Goal: Task Accomplishment & Management: Use online tool/utility

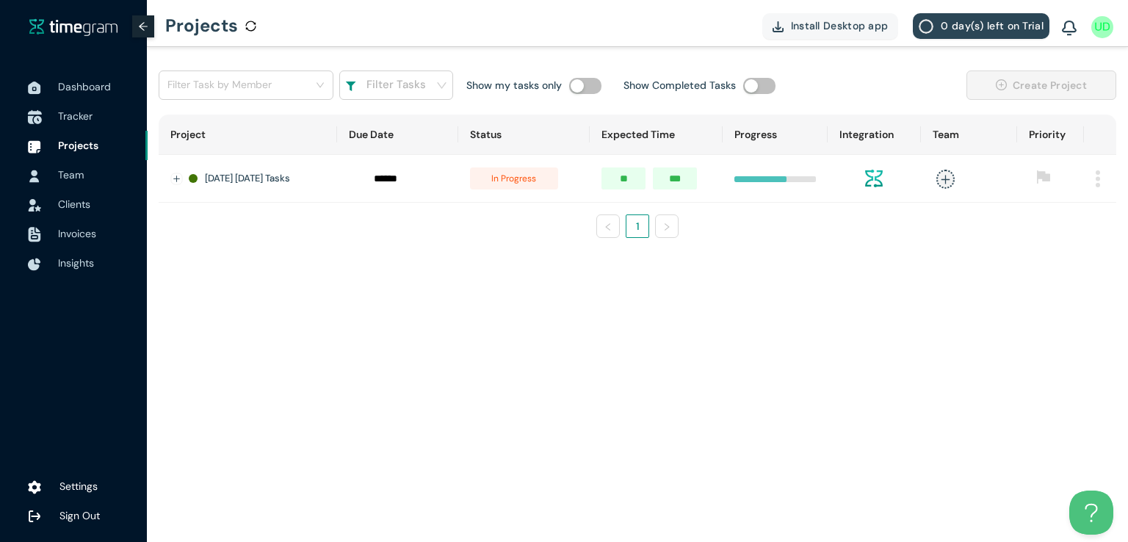
click at [82, 114] on span "Tracker" at bounding box center [75, 115] width 35 height 13
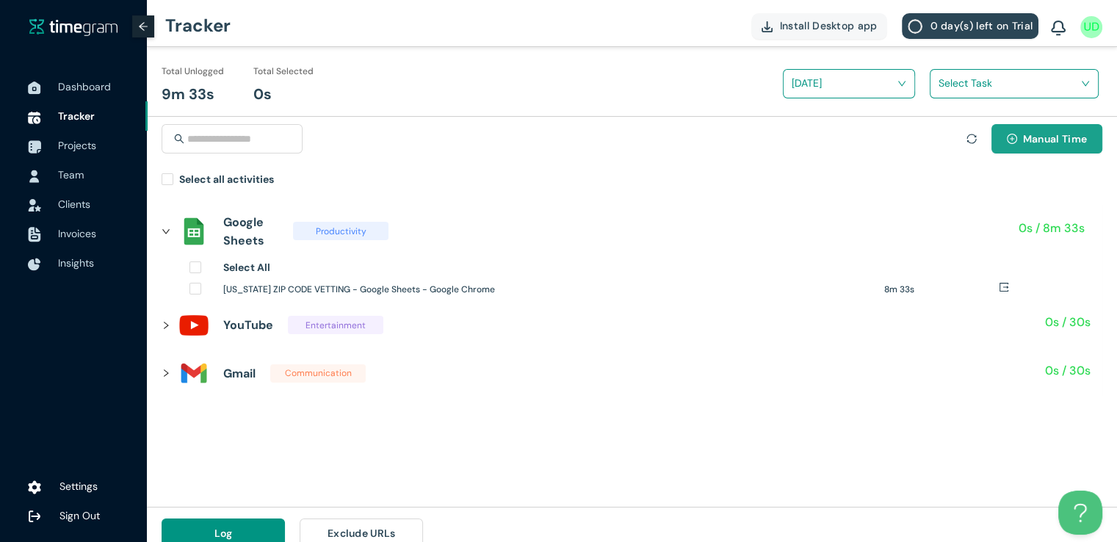
click at [1014, 140] on icon "plus-circle" at bounding box center [1012, 139] width 10 height 10
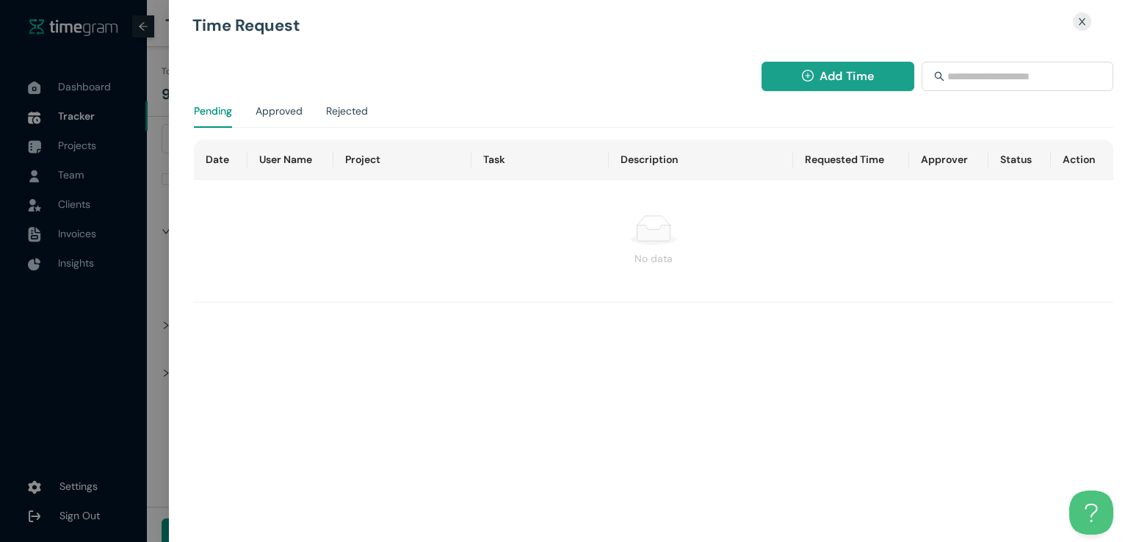
click at [822, 70] on span "Add Time" at bounding box center [846, 76] width 54 height 18
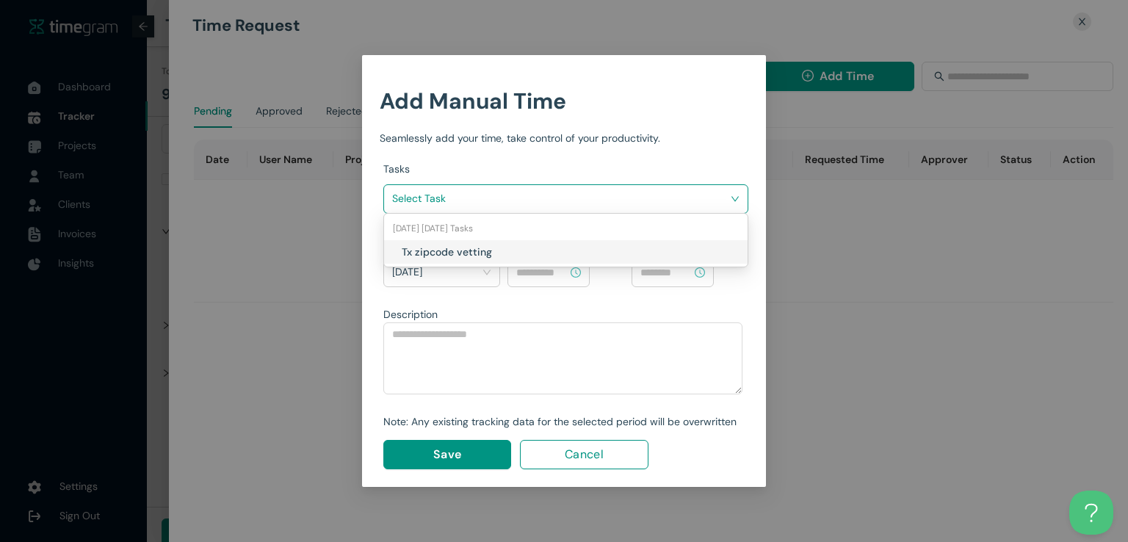
click at [587, 194] on input "search" at bounding box center [560, 198] width 337 height 22
click at [532, 247] on h1 "Tx zipcode vetting" at bounding box center [488, 252] width 173 height 16
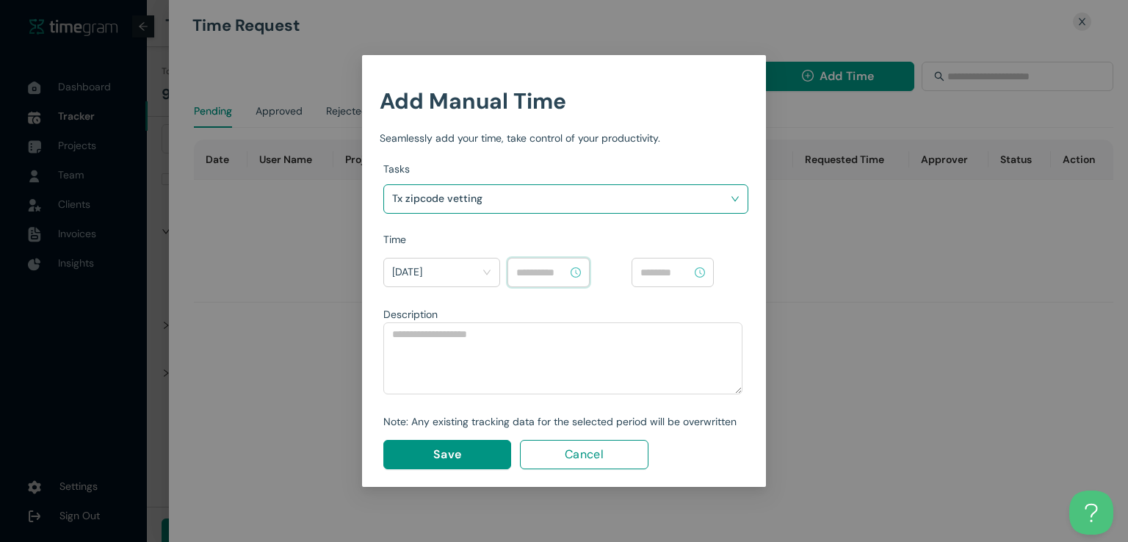
click at [535, 275] on input at bounding box center [541, 272] width 51 height 16
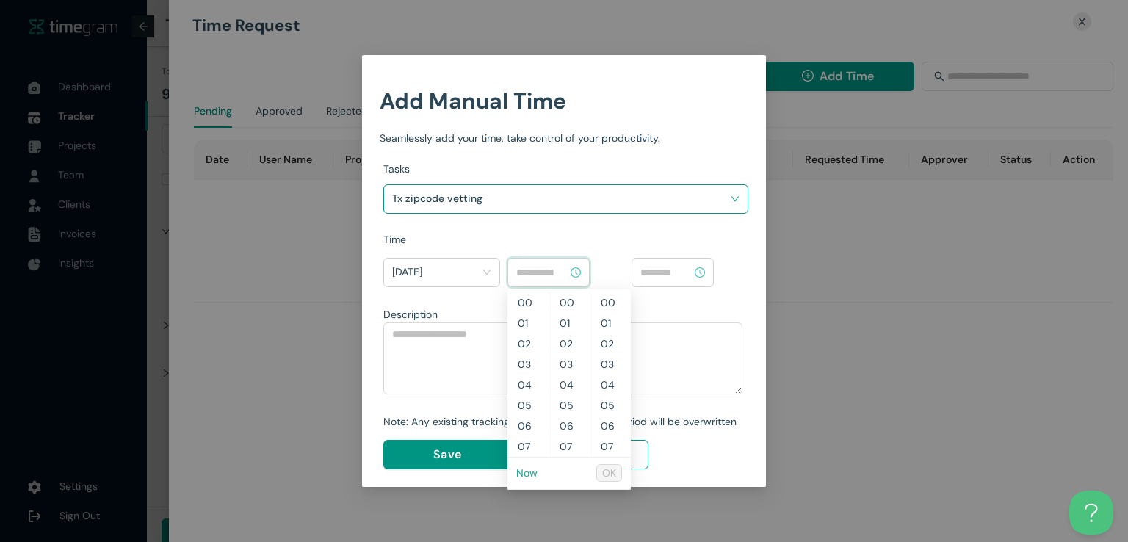
click at [529, 469] on link "Now" at bounding box center [526, 472] width 21 height 13
click at [523, 271] on input "********" at bounding box center [541, 272] width 51 height 16
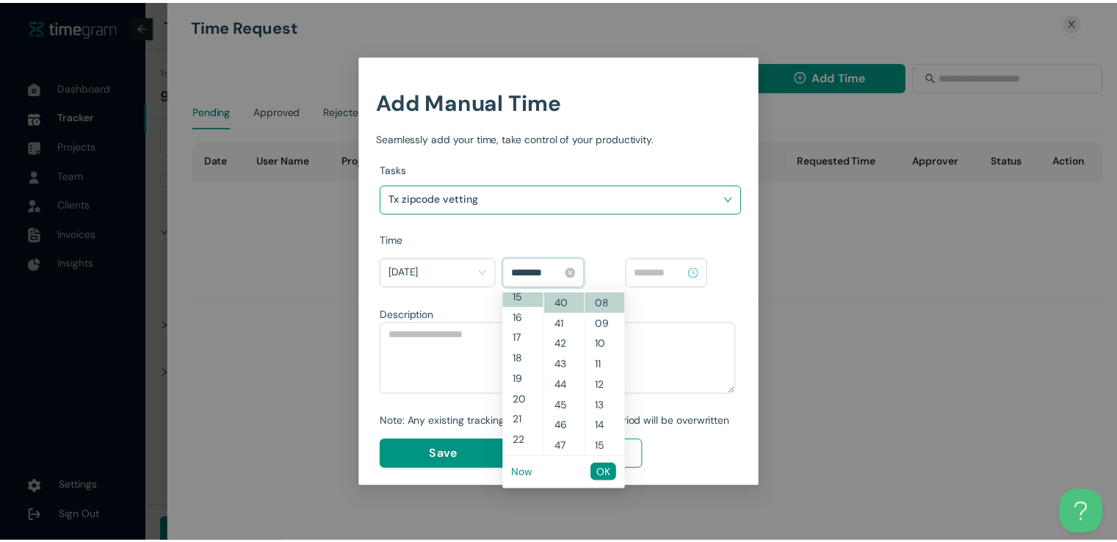
scroll to position [308, 0]
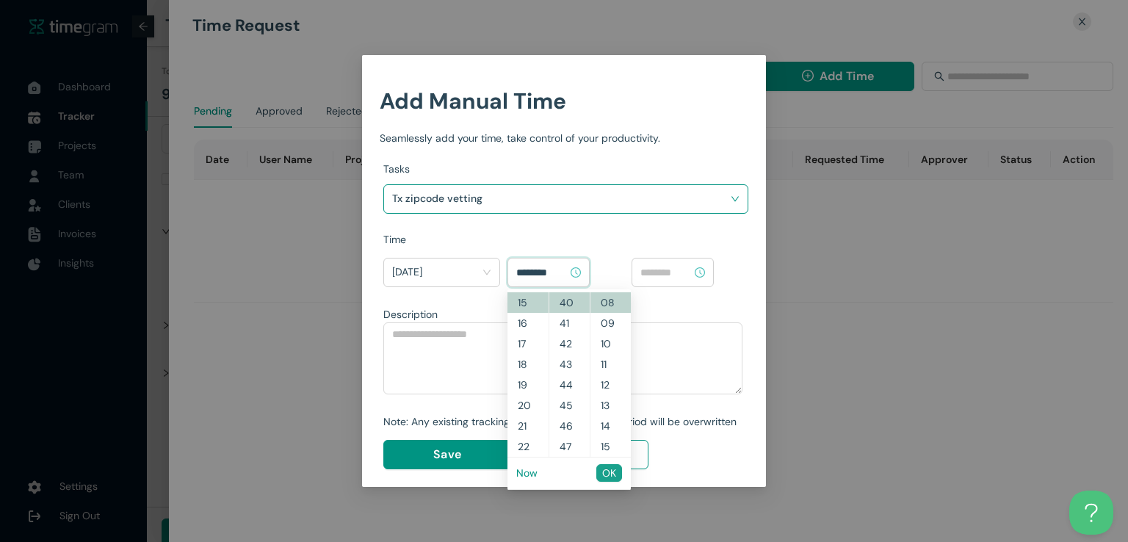
click at [598, 479] on button "OK" at bounding box center [609, 473] width 26 height 18
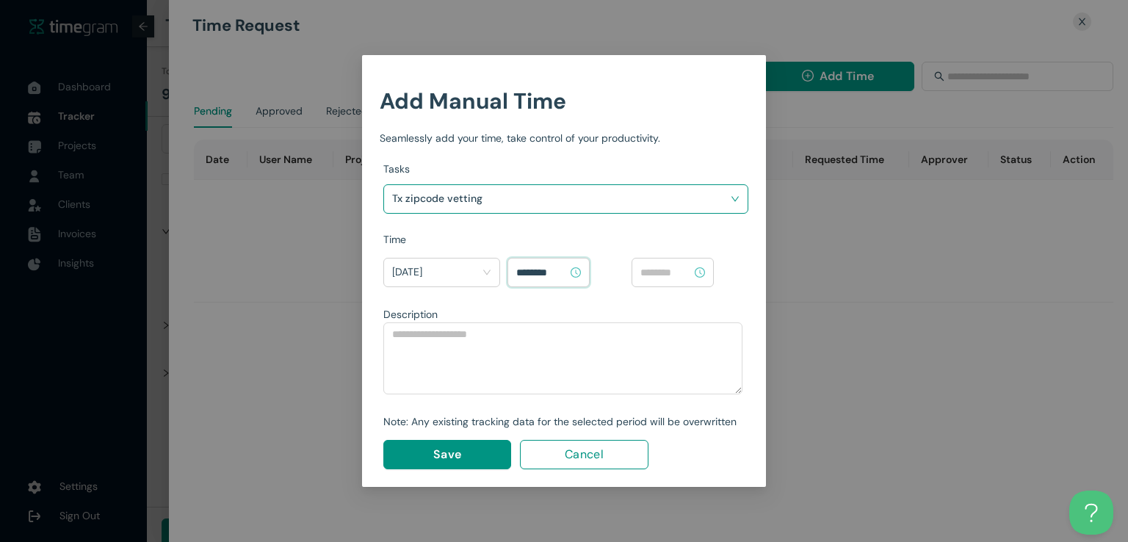
type input "********"
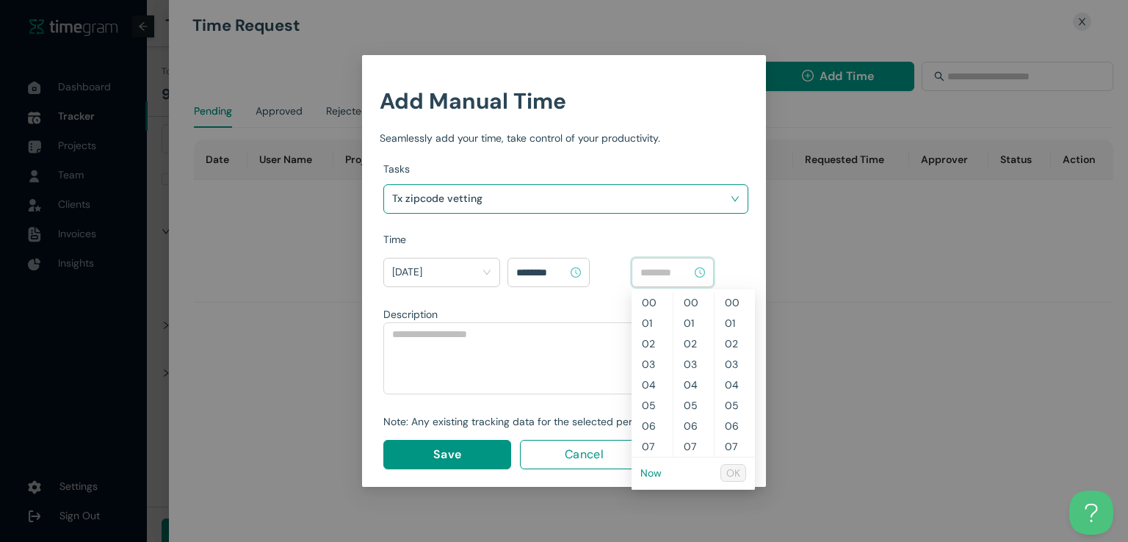
click at [675, 265] on input at bounding box center [665, 272] width 51 height 16
click at [651, 473] on link "Now" at bounding box center [650, 472] width 21 height 13
type input "********"
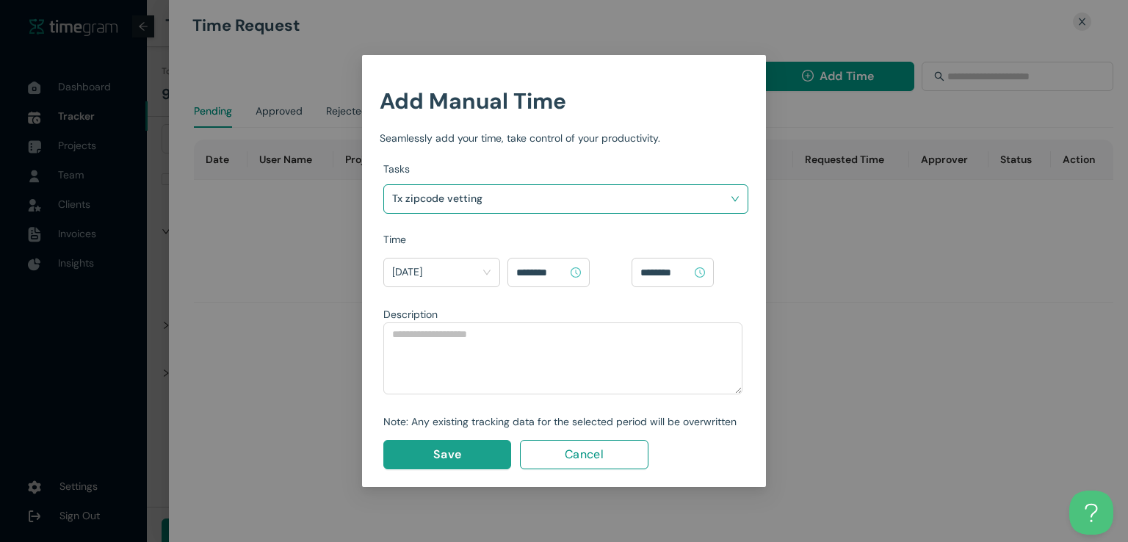
click at [473, 443] on button "Save" at bounding box center [447, 454] width 128 height 29
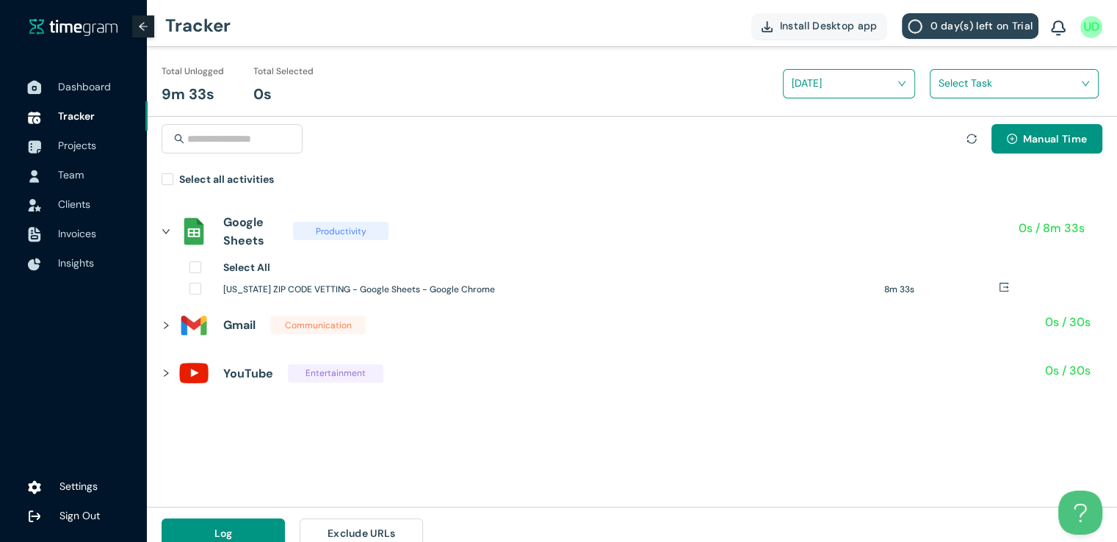
click at [77, 84] on span "Dashboard" at bounding box center [84, 86] width 53 height 13
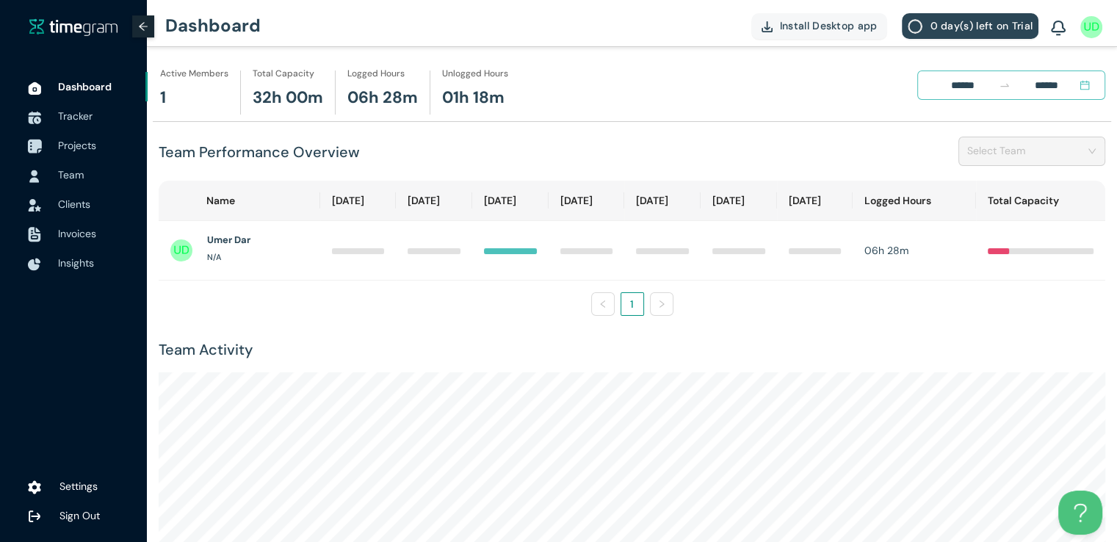
click at [58, 145] on span "Projects" at bounding box center [77, 145] width 38 height 13
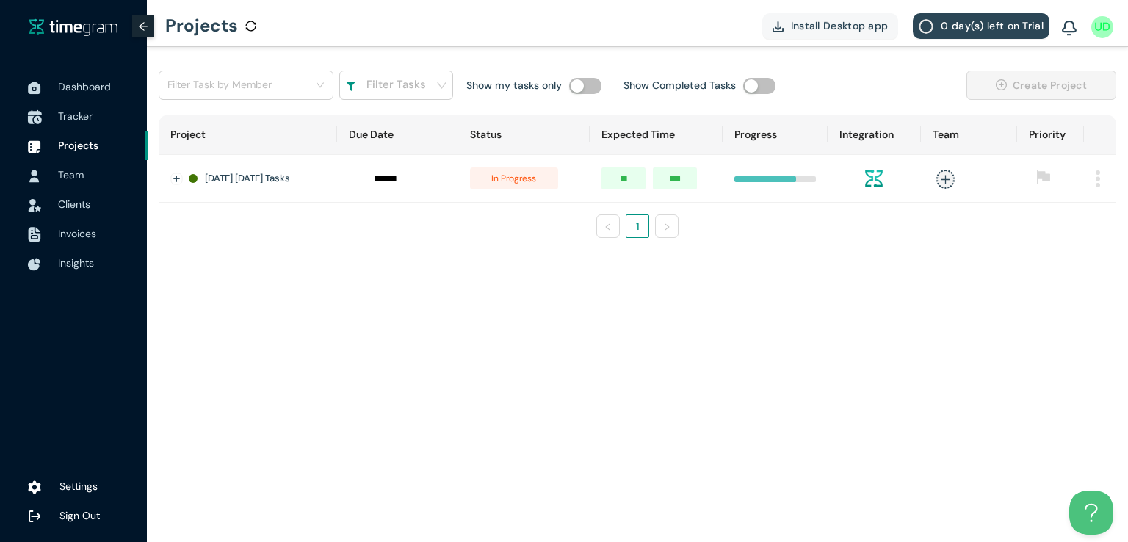
click at [65, 114] on span "Tracker" at bounding box center [75, 115] width 35 height 13
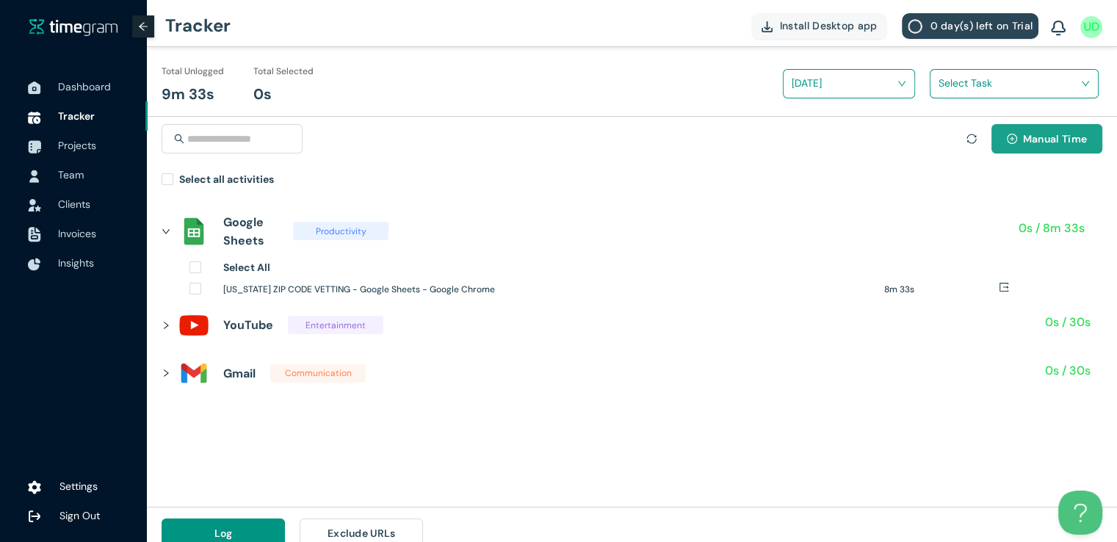
click at [1030, 145] on span "Manual Time" at bounding box center [1055, 139] width 64 height 16
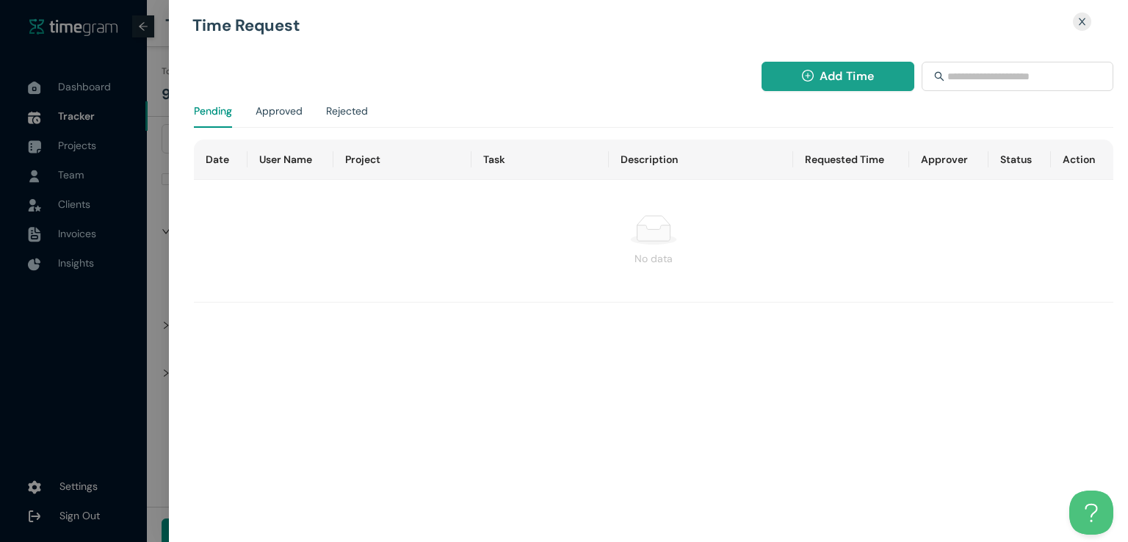
click at [831, 72] on span "Add Time" at bounding box center [846, 76] width 54 height 18
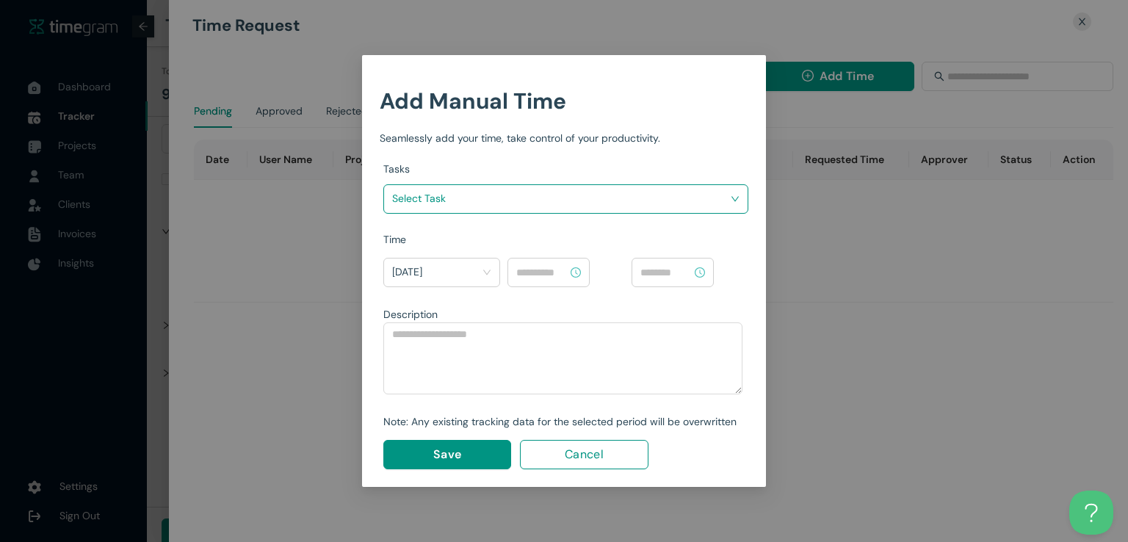
click at [620, 210] on div "Select Task" at bounding box center [565, 198] width 365 height 29
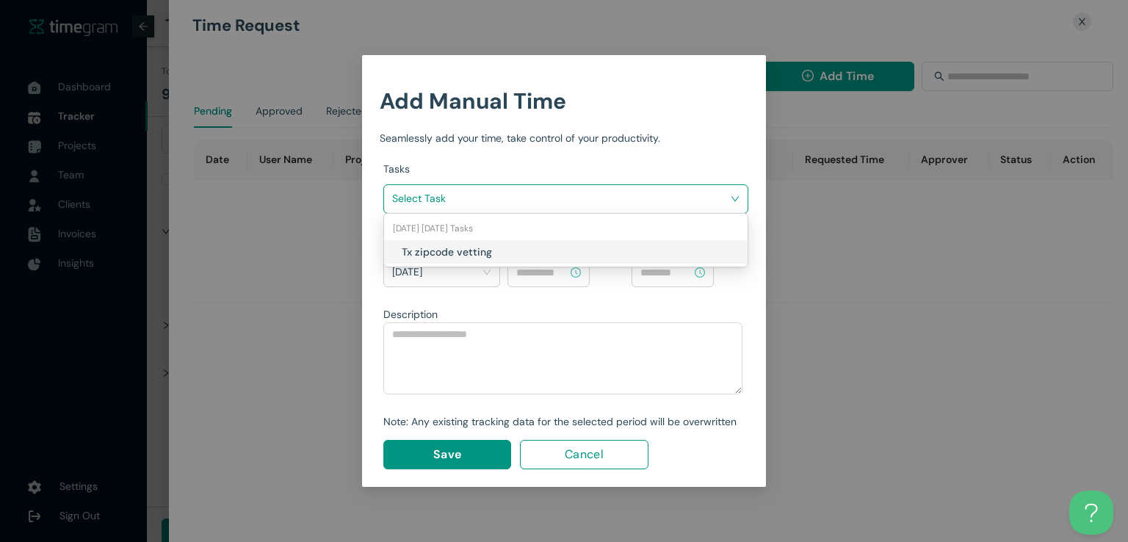
click at [582, 199] on input "search" at bounding box center [560, 198] width 337 height 22
click at [545, 242] on div "Tx zipcode vetting" at bounding box center [565, 251] width 363 height 23
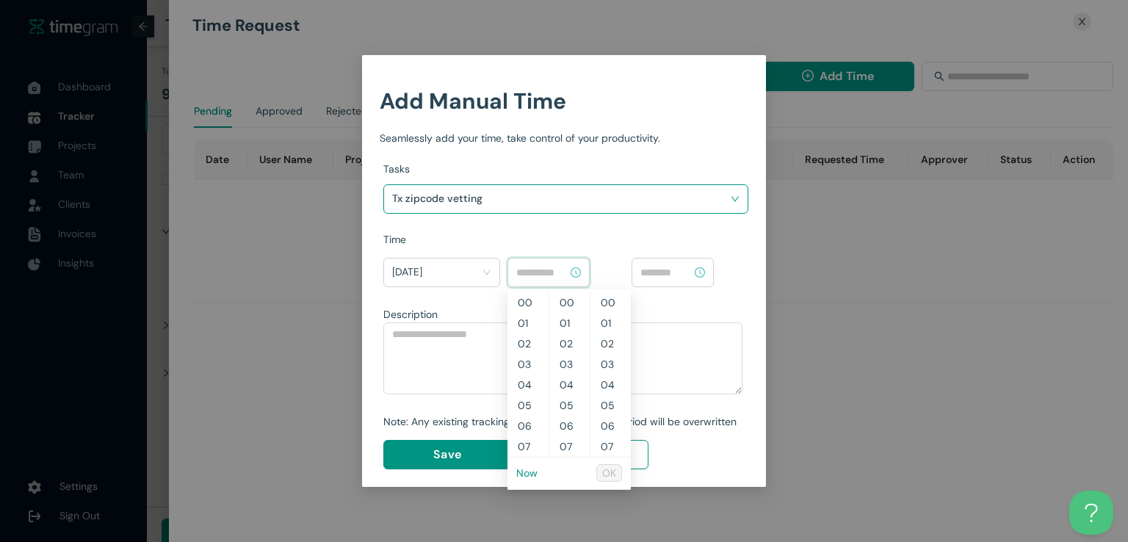
click at [540, 270] on input at bounding box center [541, 272] width 51 height 16
click at [529, 471] on link "Now" at bounding box center [526, 472] width 21 height 13
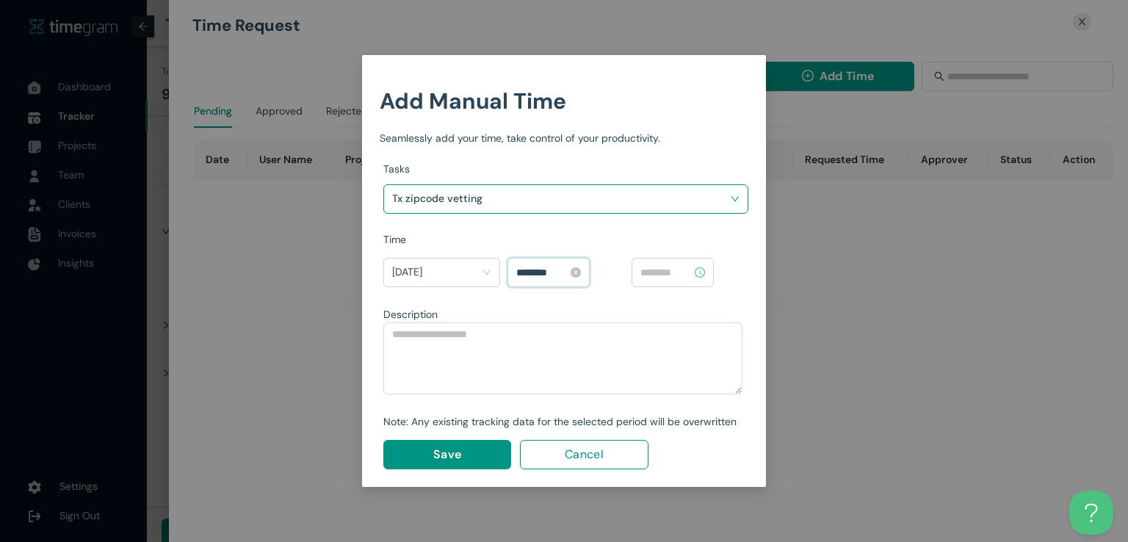
scroll to position [308, 0]
click at [537, 265] on input "********" at bounding box center [541, 272] width 51 height 16
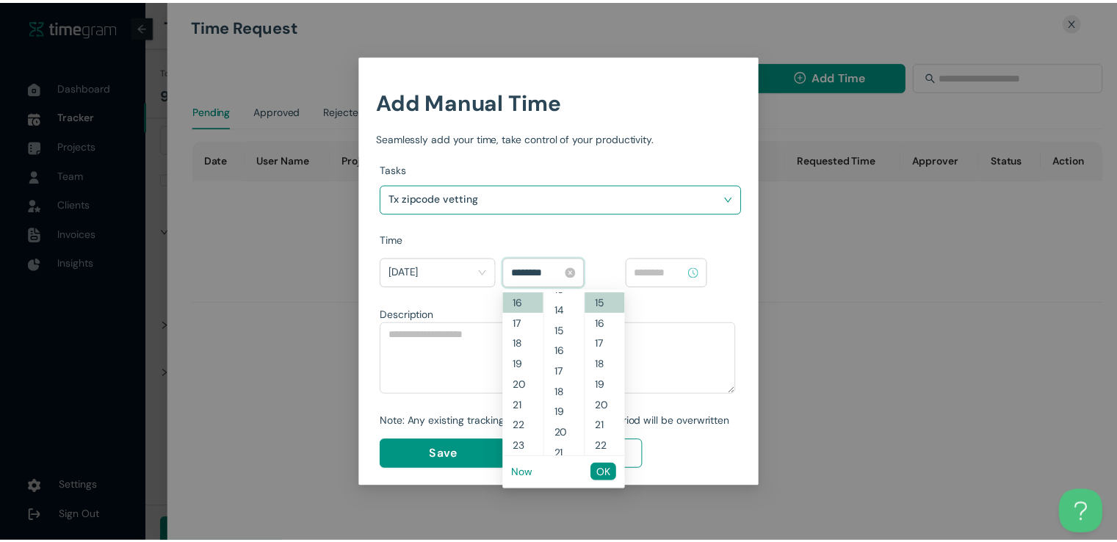
scroll to position [0, 0]
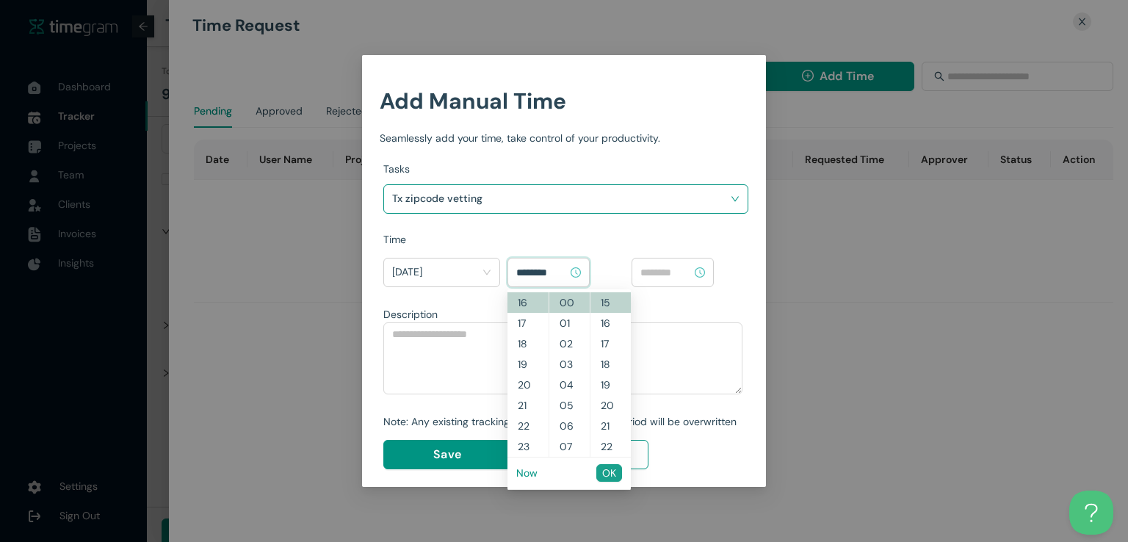
click at [602, 479] on span "OK" at bounding box center [609, 473] width 14 height 16
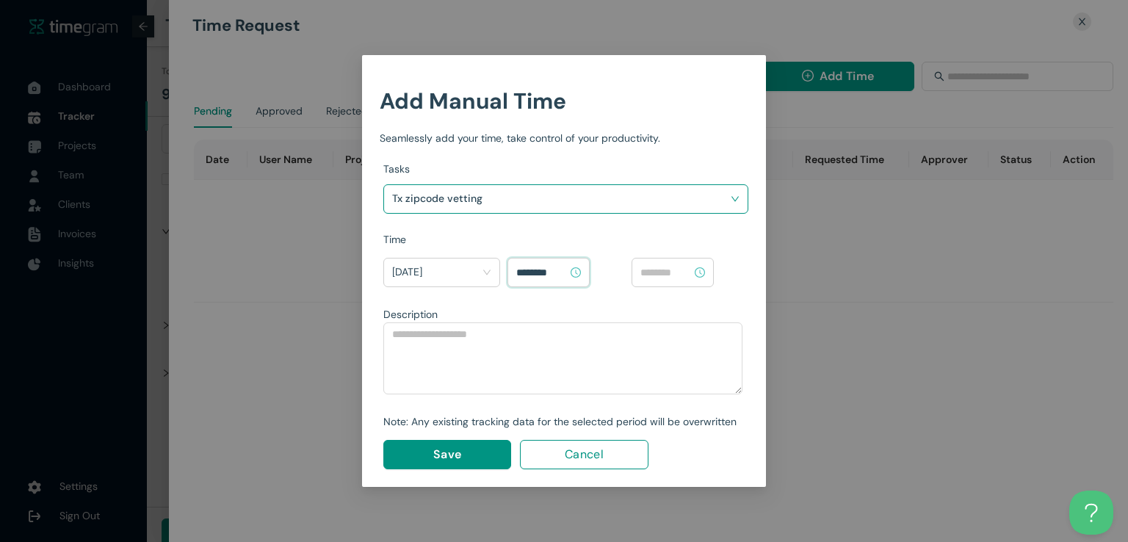
type input "********"
click at [664, 280] on div at bounding box center [672, 272] width 82 height 29
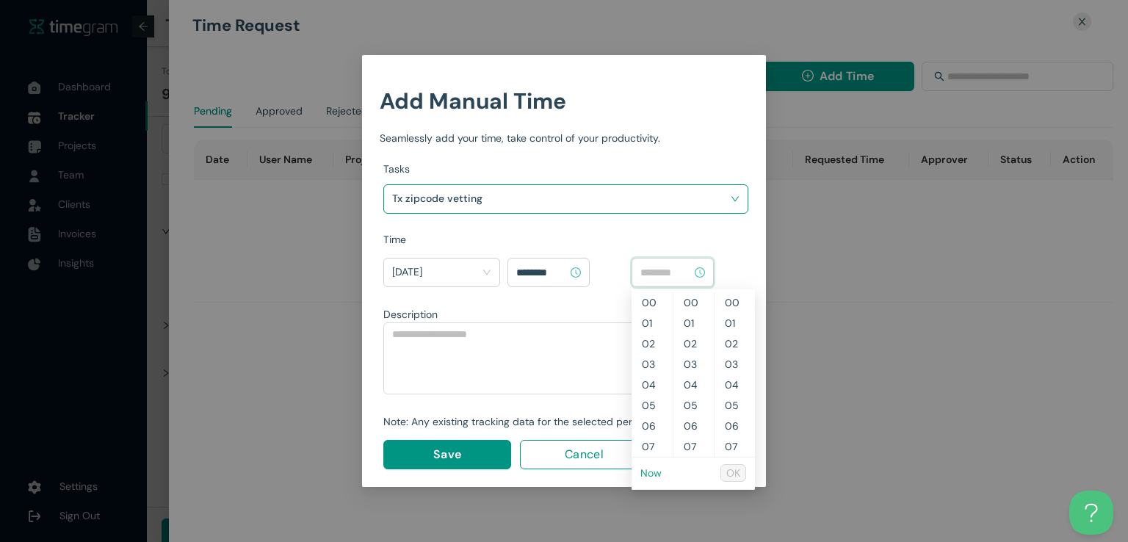
click at [656, 477] on link "Now" at bounding box center [650, 472] width 21 height 13
type input "********"
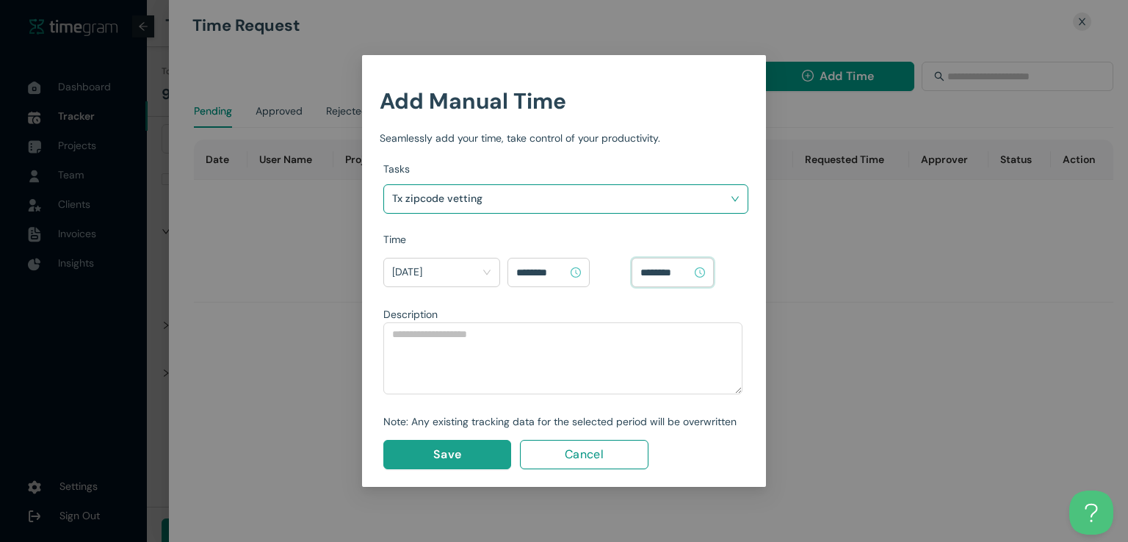
click at [414, 447] on button "Save" at bounding box center [447, 454] width 128 height 29
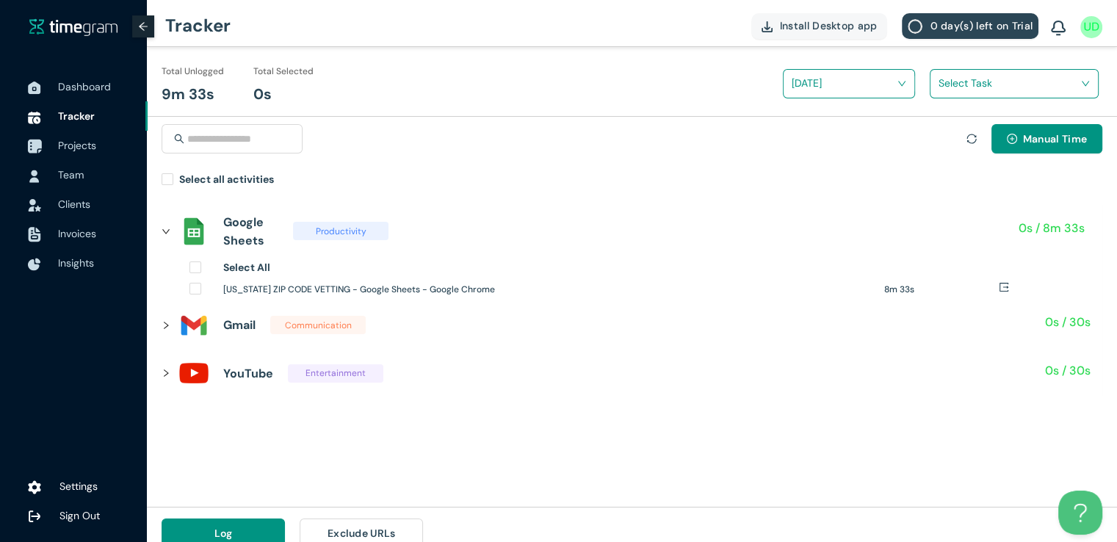
click at [69, 149] on span "Projects" at bounding box center [77, 145] width 38 height 13
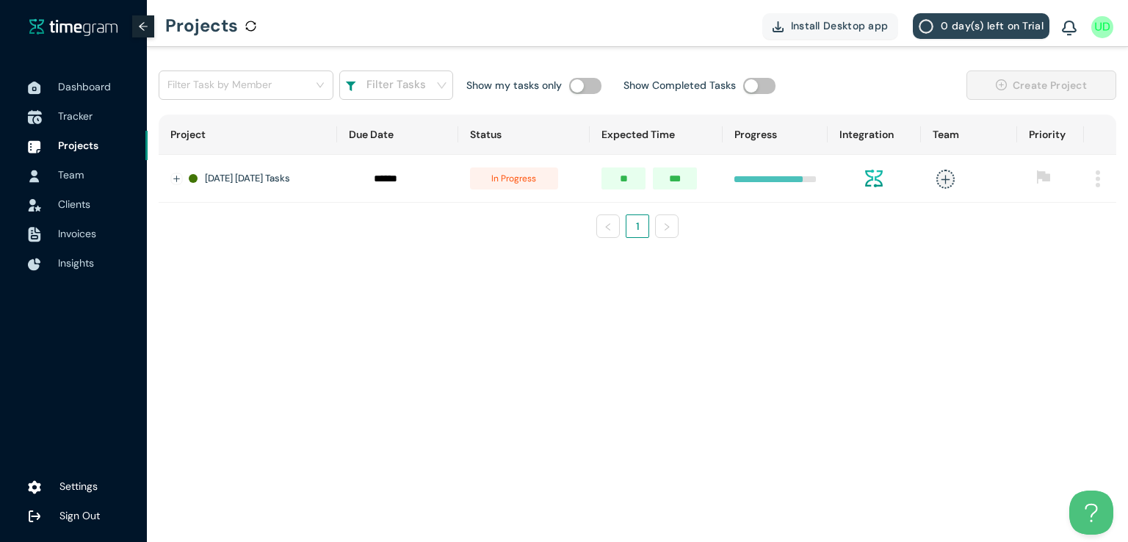
click at [75, 117] on span "Tracker" at bounding box center [75, 115] width 35 height 13
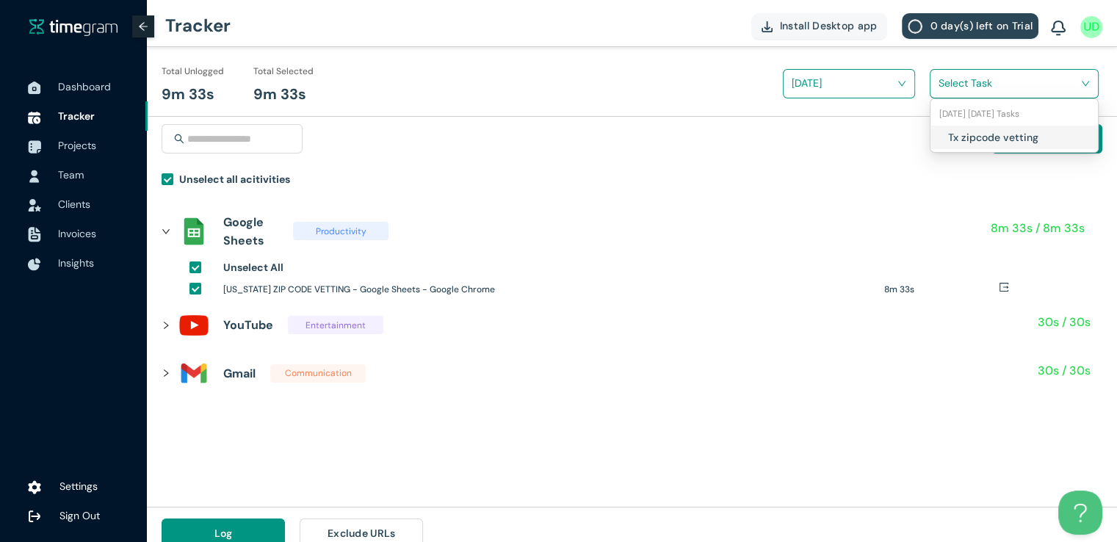
click at [944, 79] on input "search" at bounding box center [1008, 83] width 141 height 22
click at [949, 136] on h1 "Tx zipcode vetting" at bounding box center [1034, 137] width 173 height 16
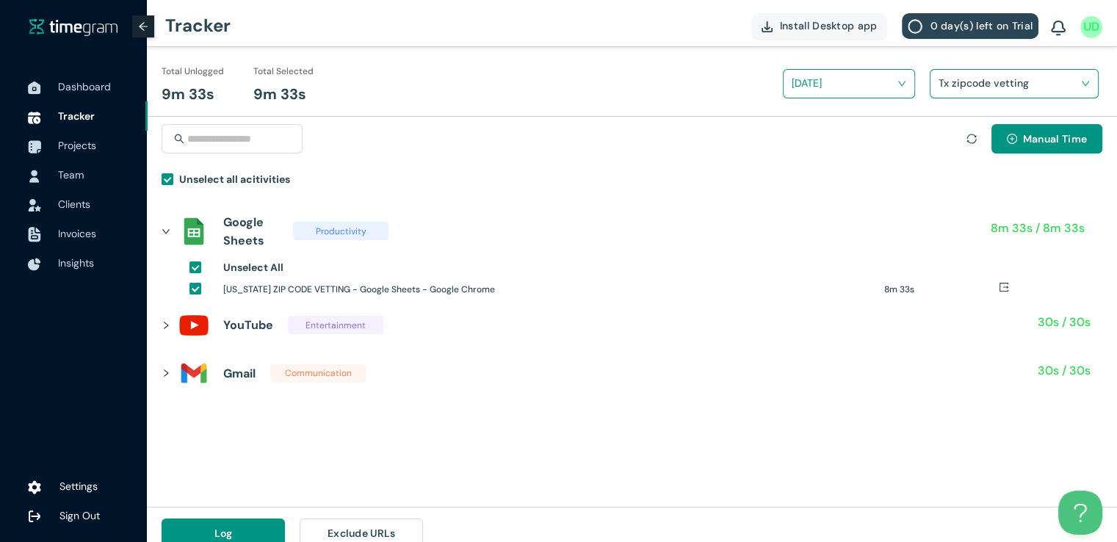
scroll to position [17, 0]
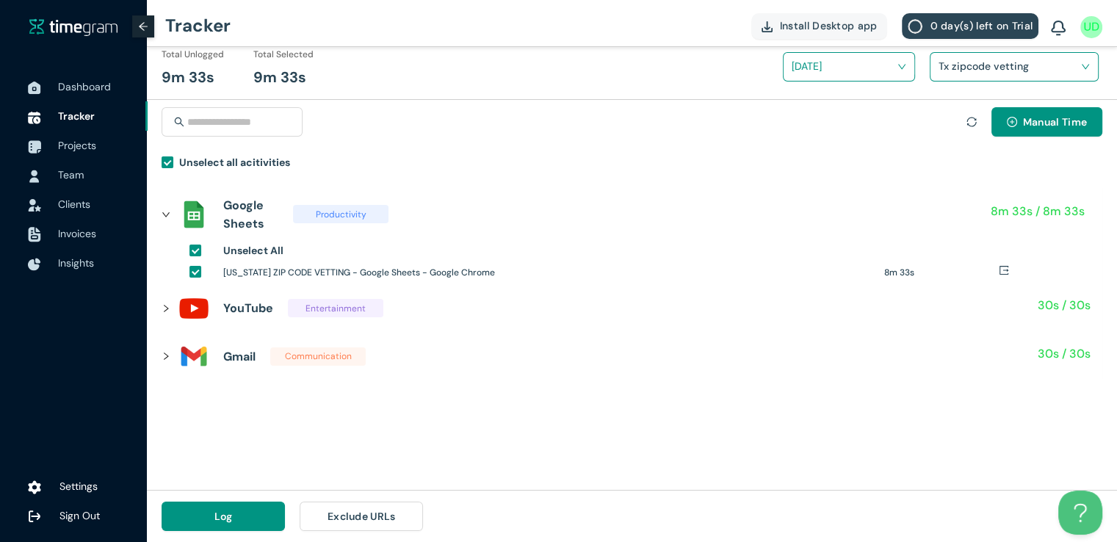
click at [251, 497] on div "Log Exclude URLs" at bounding box center [292, 515] width 291 height 51
click at [241, 515] on button "Log" at bounding box center [223, 515] width 123 height 29
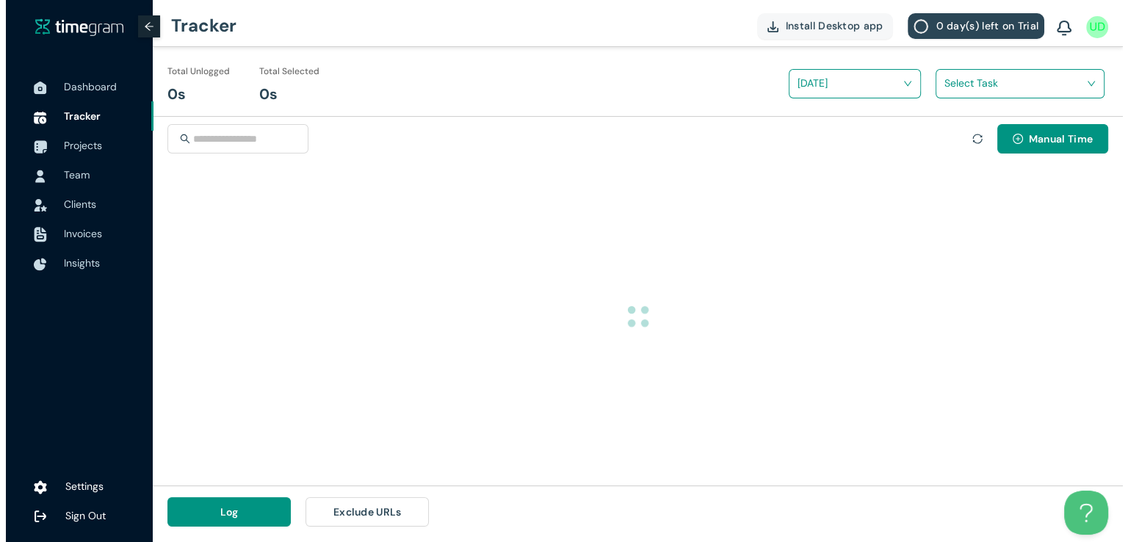
scroll to position [0, 0]
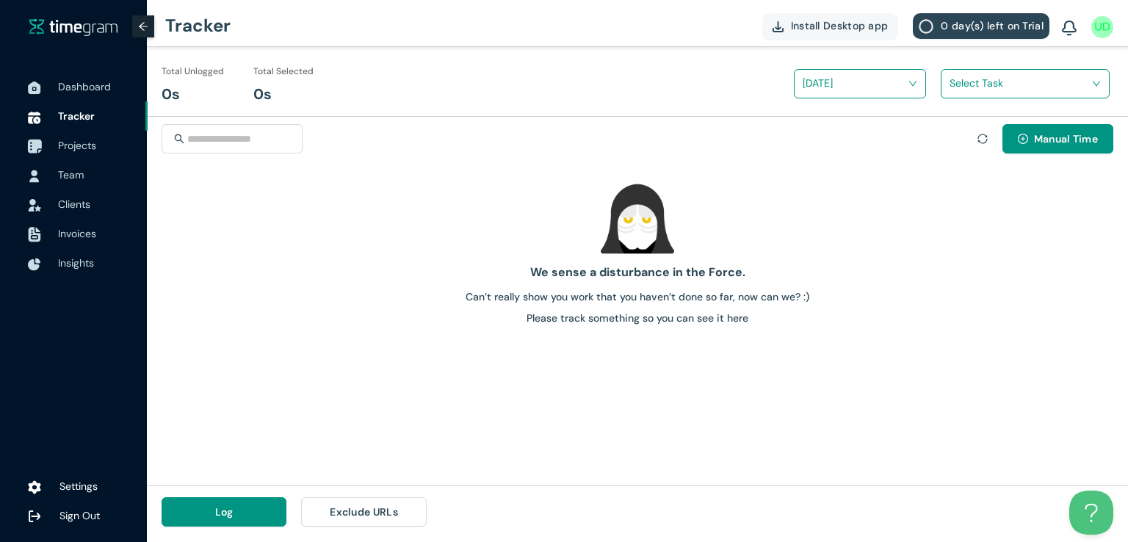
click at [63, 148] on span "Projects" at bounding box center [77, 145] width 38 height 13
